Goal: Task Accomplishment & Management: Use online tool/utility

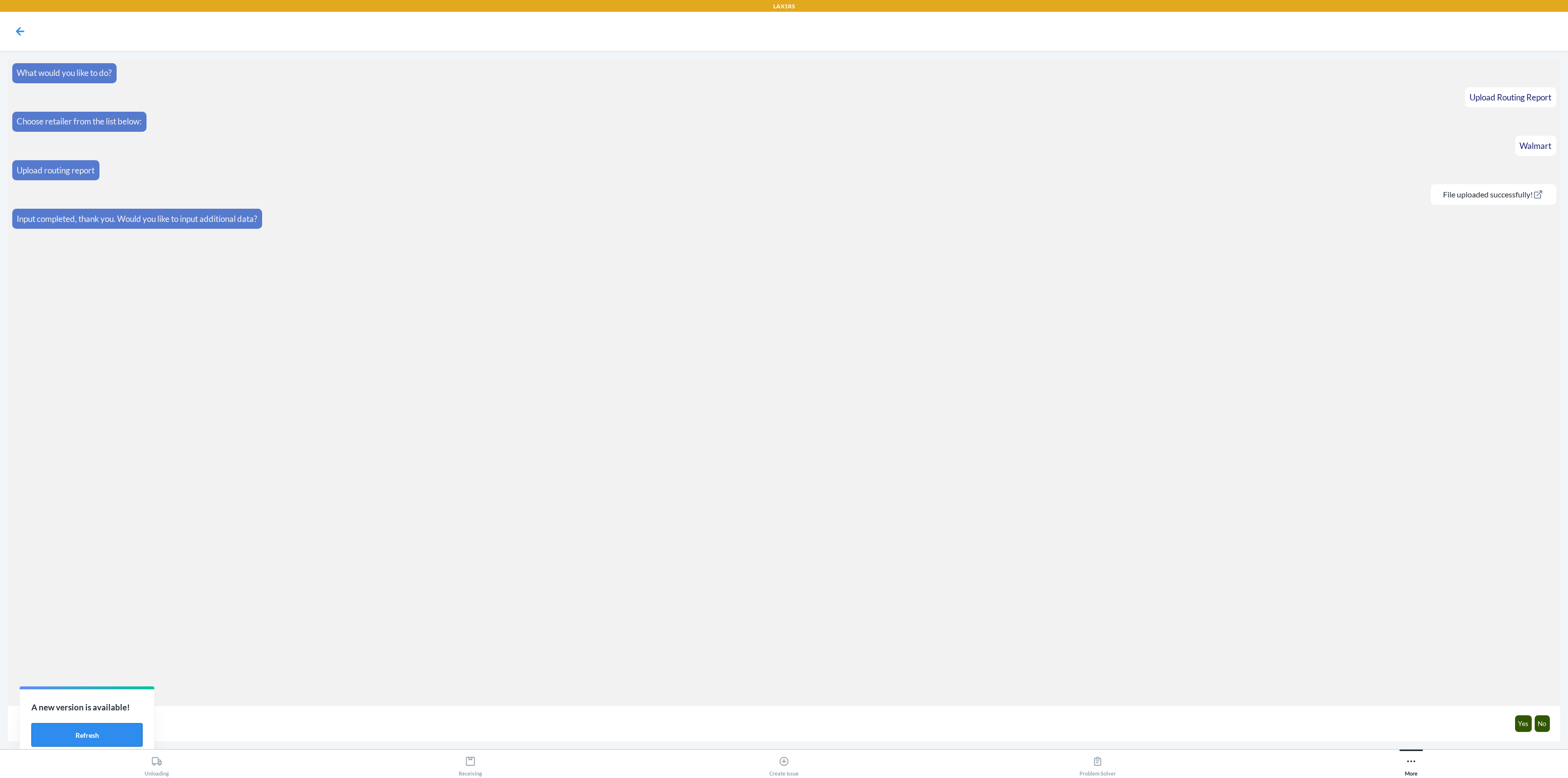
click at [59, 732] on button "Refresh" at bounding box center [87, 735] width 111 height 24
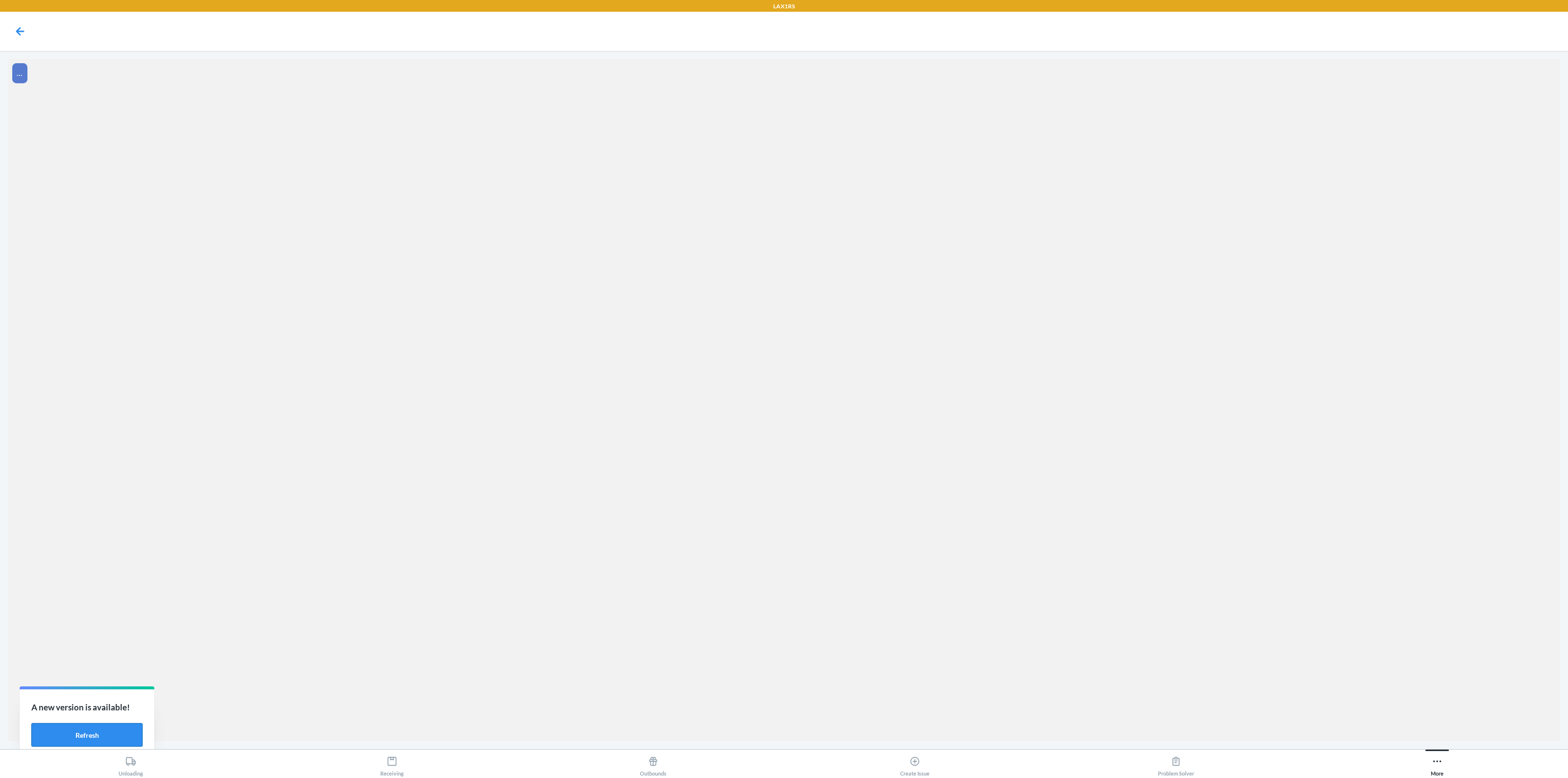
click at [126, 731] on button "Refresh" at bounding box center [87, 735] width 111 height 24
click at [106, 734] on button "Refresh" at bounding box center [87, 735] width 111 height 24
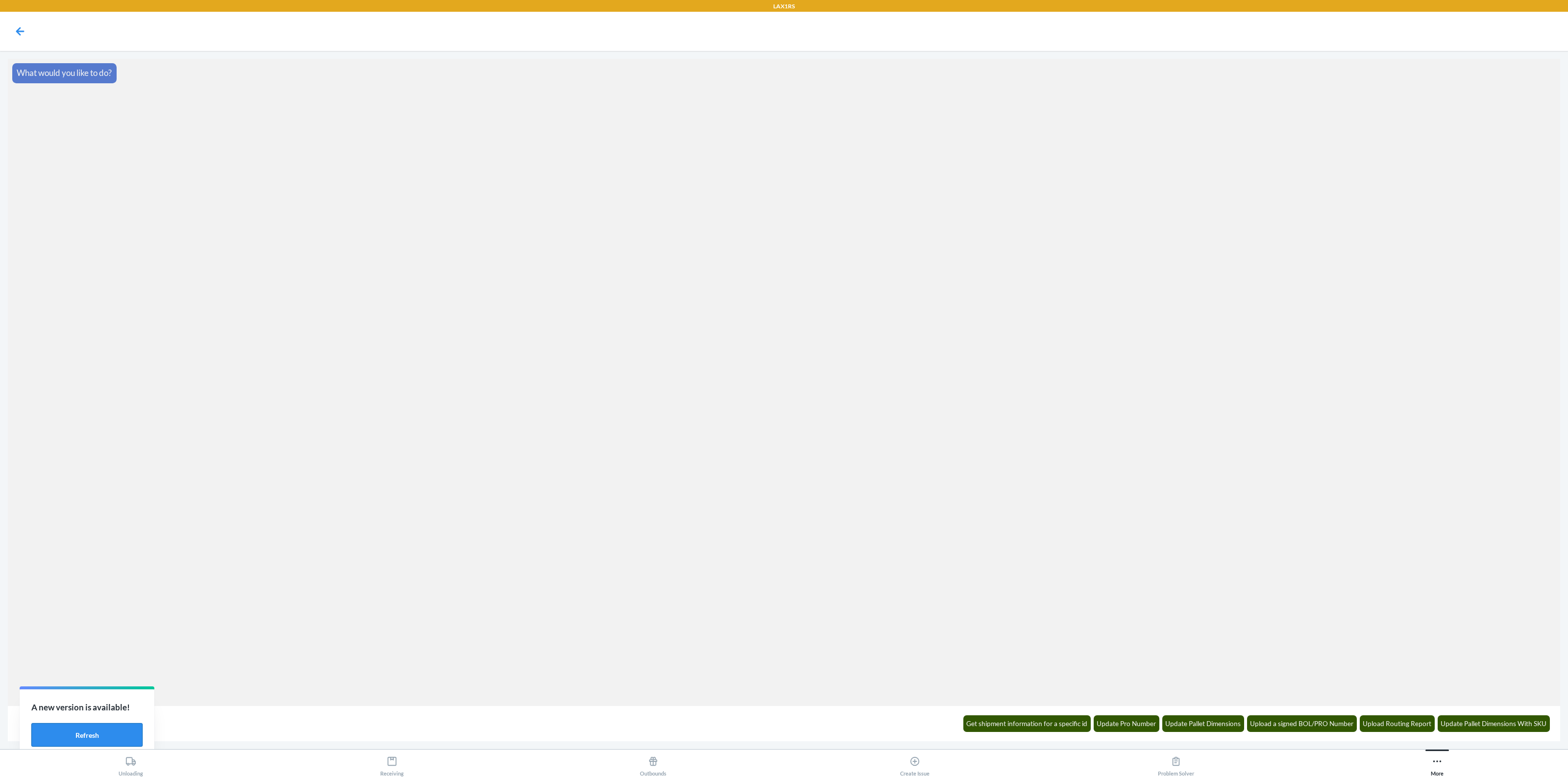
click at [99, 725] on button "Refresh" at bounding box center [87, 735] width 111 height 24
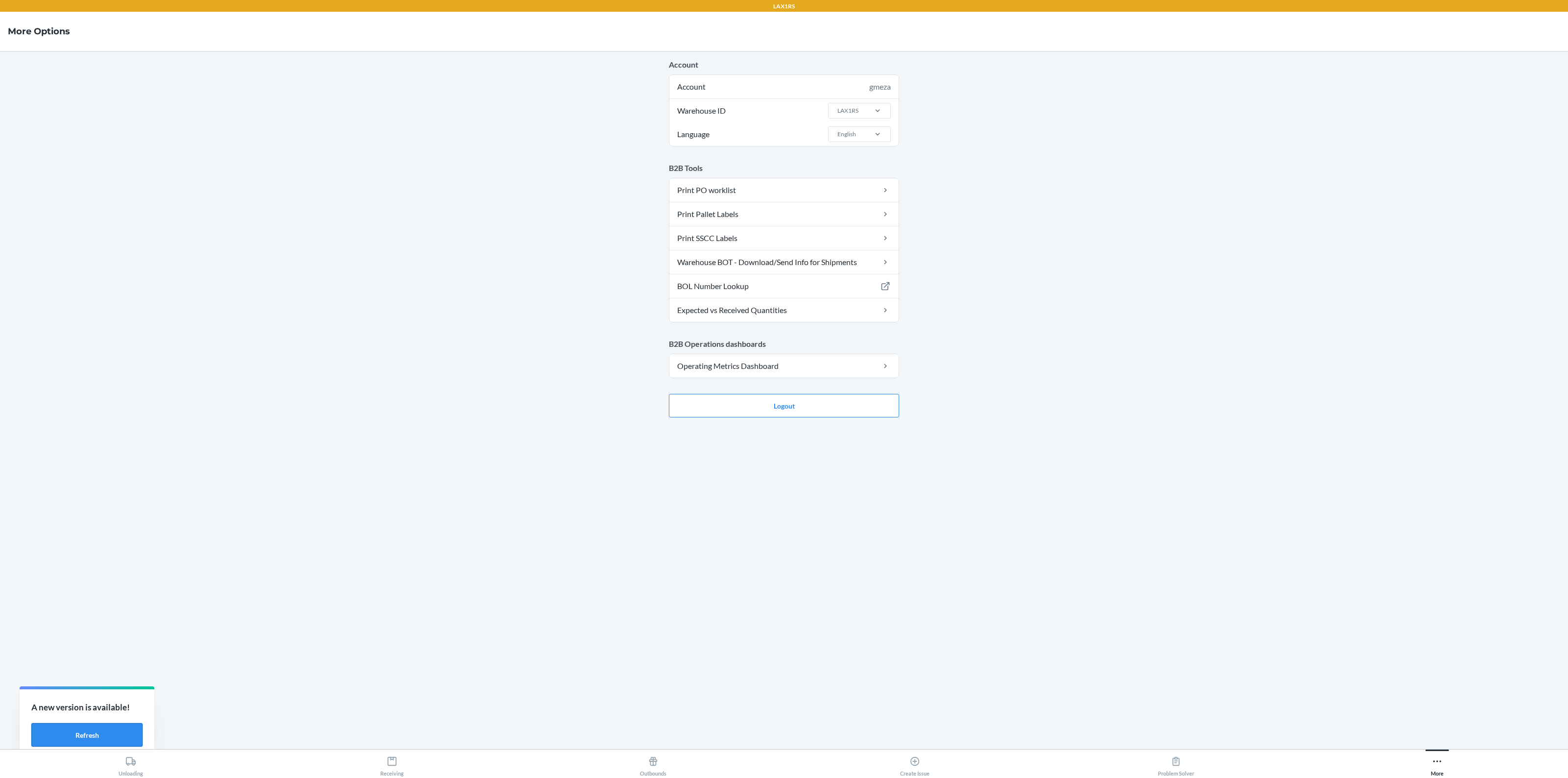
click at [94, 727] on button "Refresh" at bounding box center [87, 735] width 111 height 24
click at [701, 264] on link "Warehouse BOT - Download/Send Info for Shipments" at bounding box center [784, 262] width 229 height 24
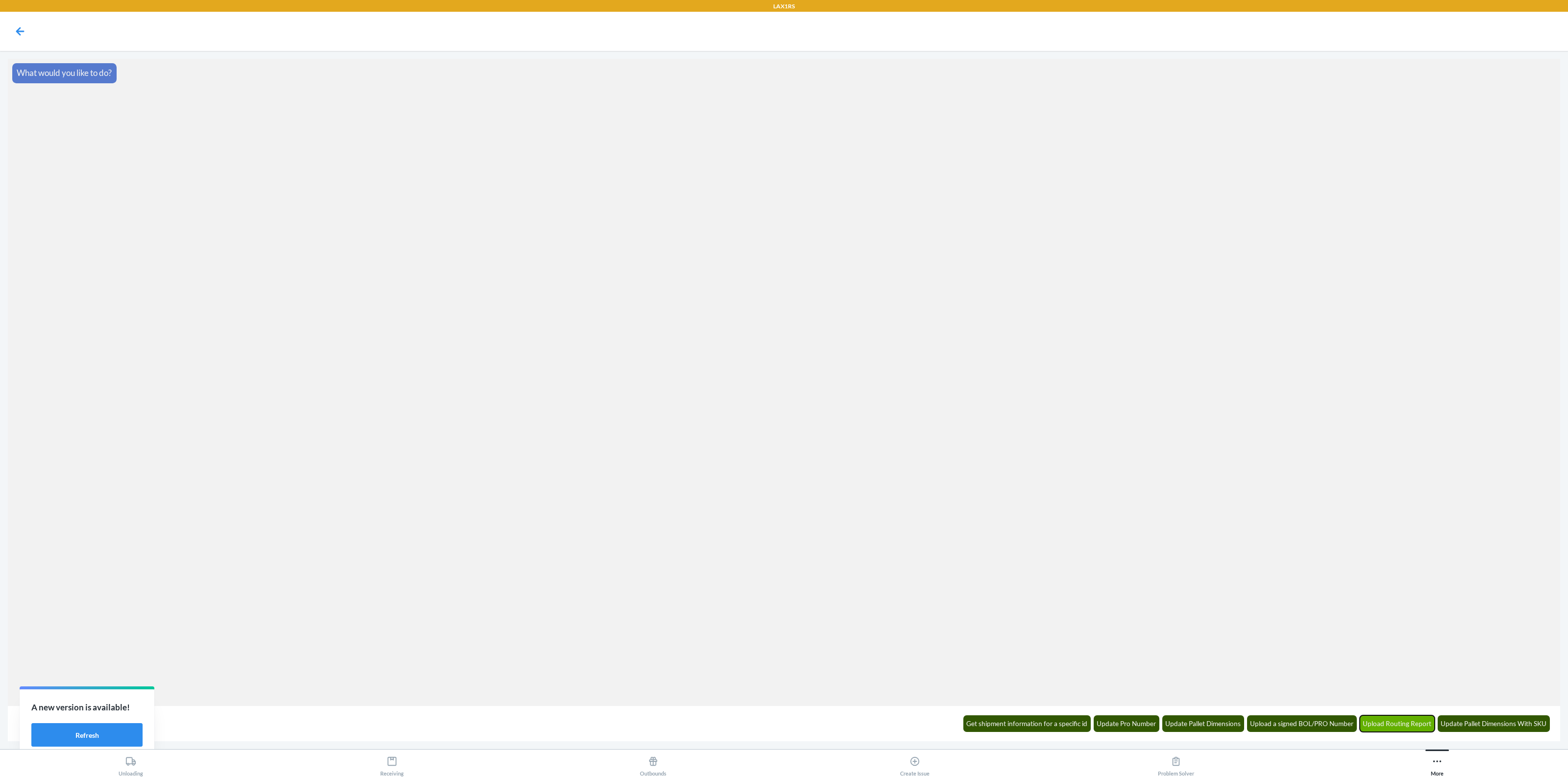
click at [1404, 729] on button "Upload Routing Report" at bounding box center [1398, 723] width 75 height 16
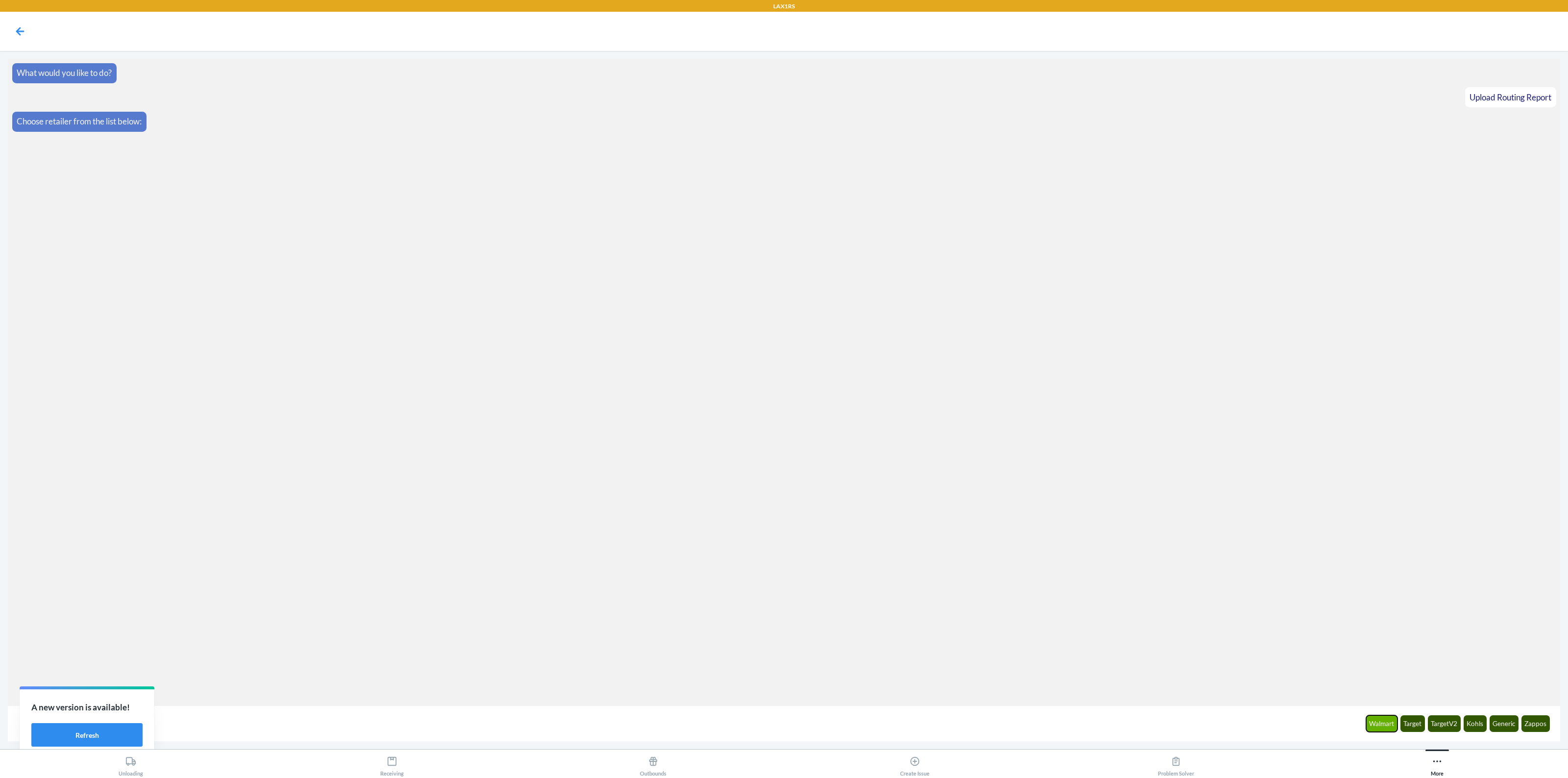
click at [1376, 724] on button "Walmart" at bounding box center [1382, 723] width 32 height 16
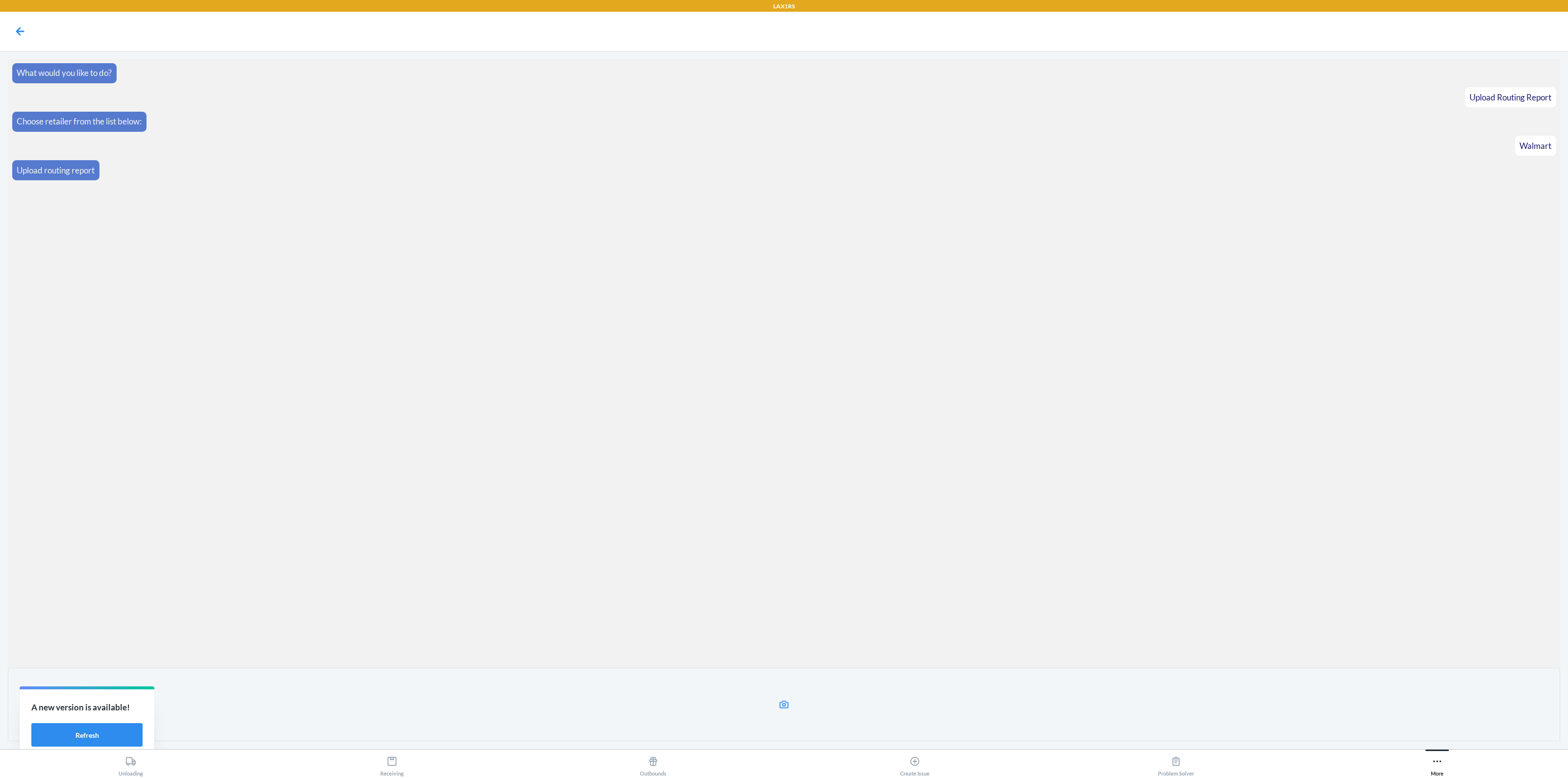
click at [751, 712] on label at bounding box center [784, 704] width 1552 height 74
click at [0, 0] on input "file" at bounding box center [0, 0] width 0 height 0
